Goal: Transaction & Acquisition: Purchase product/service

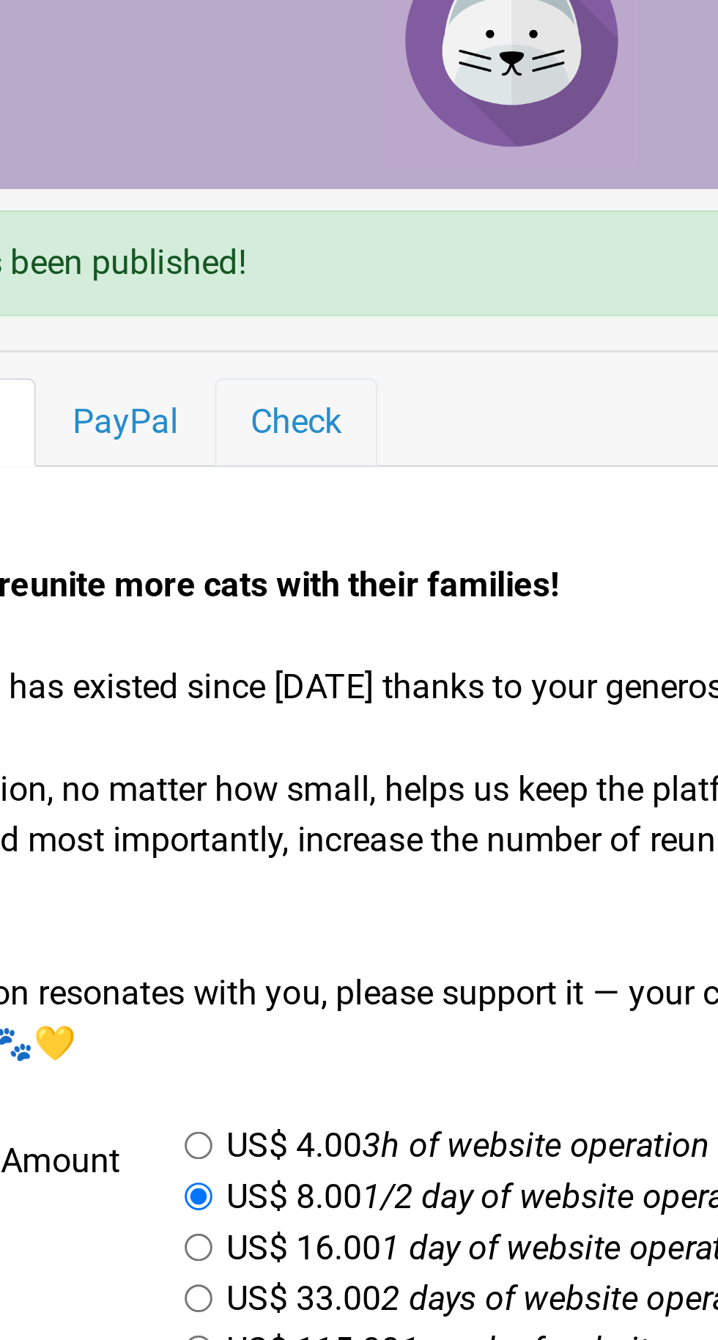
click at [286, 174] on link "Check" at bounding box center [284, 175] width 56 height 31
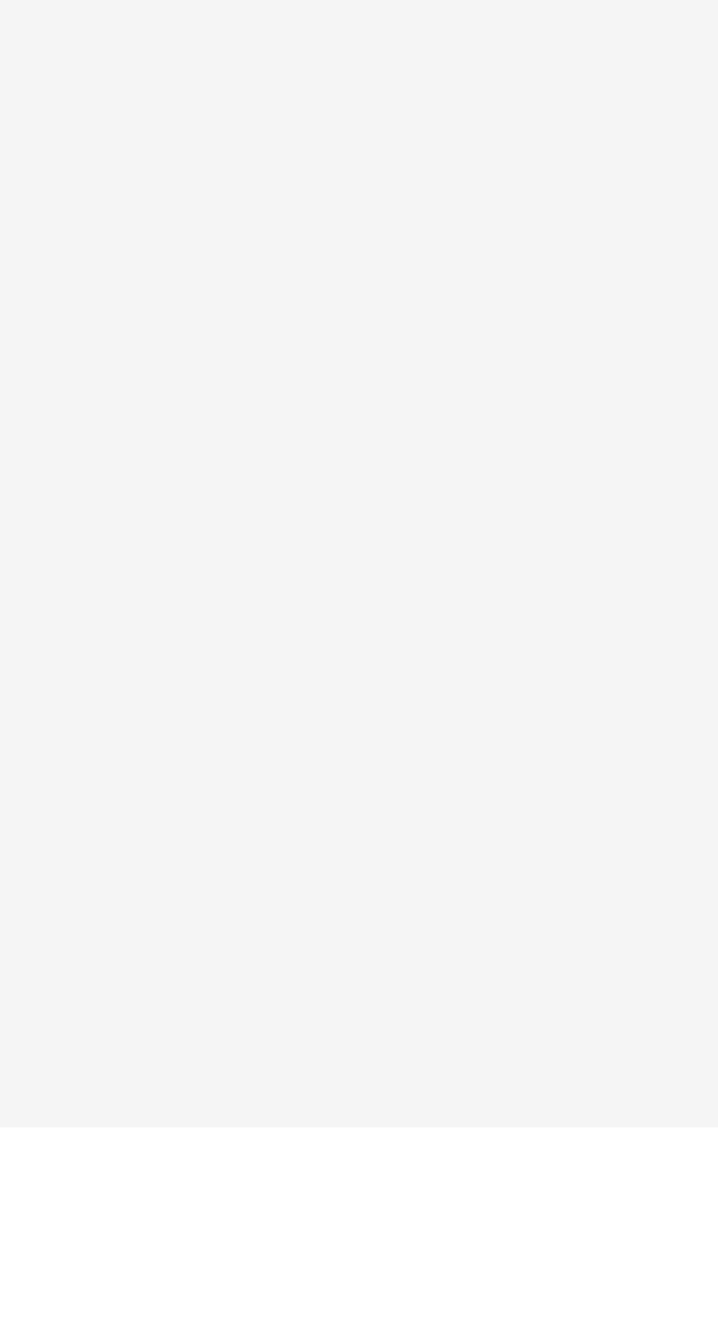
scroll to position [33, 0]
